Goal: Find specific page/section: Find specific page/section

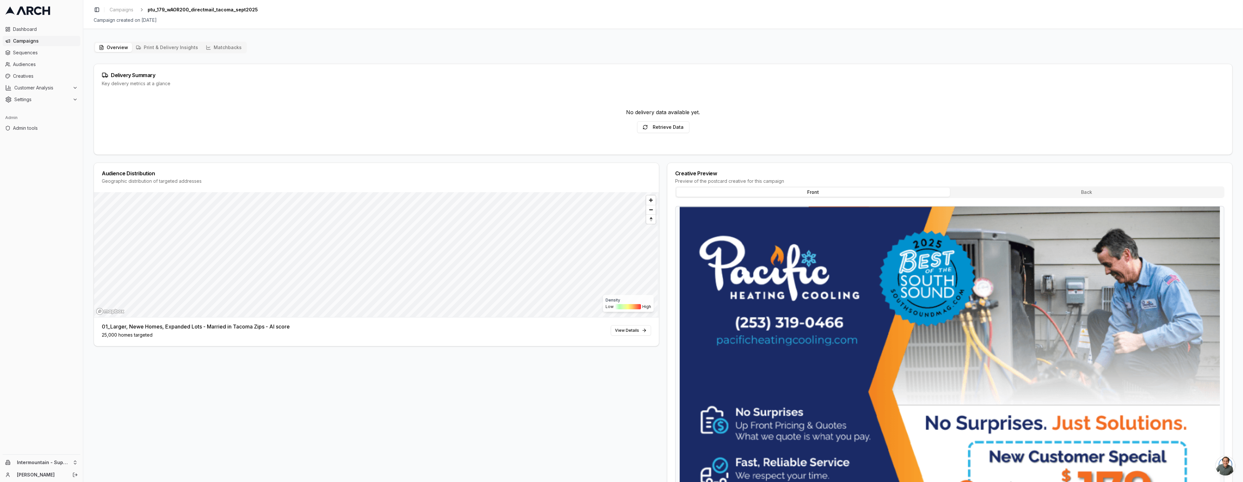
click at [225, 48] on button "Matchbacks" at bounding box center [224, 47] width 44 height 9
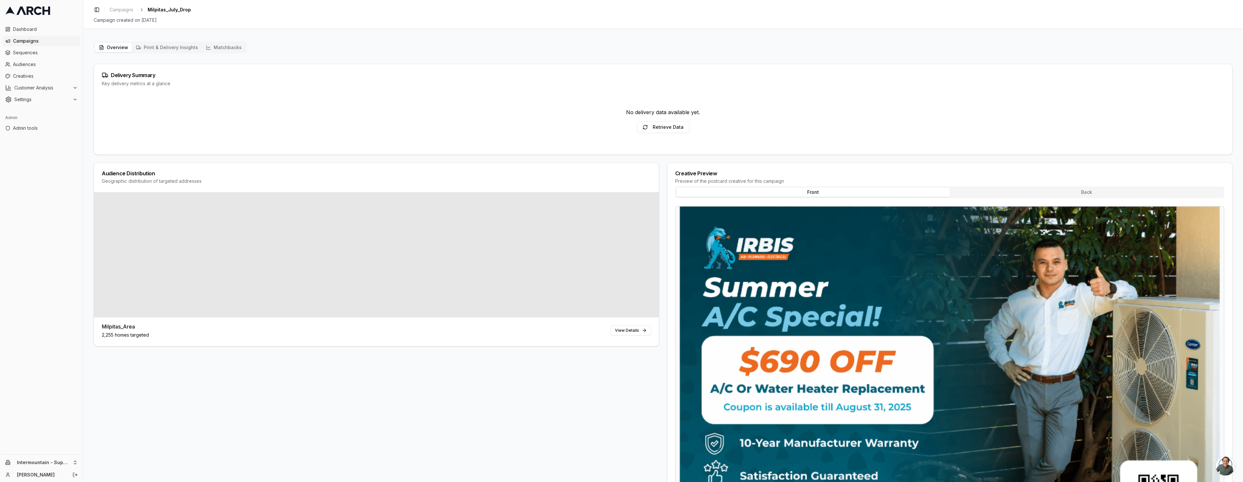
click at [240, 44] on button "Matchbacks" at bounding box center [224, 47] width 44 height 9
